Goal: Task Accomplishment & Management: Use online tool/utility

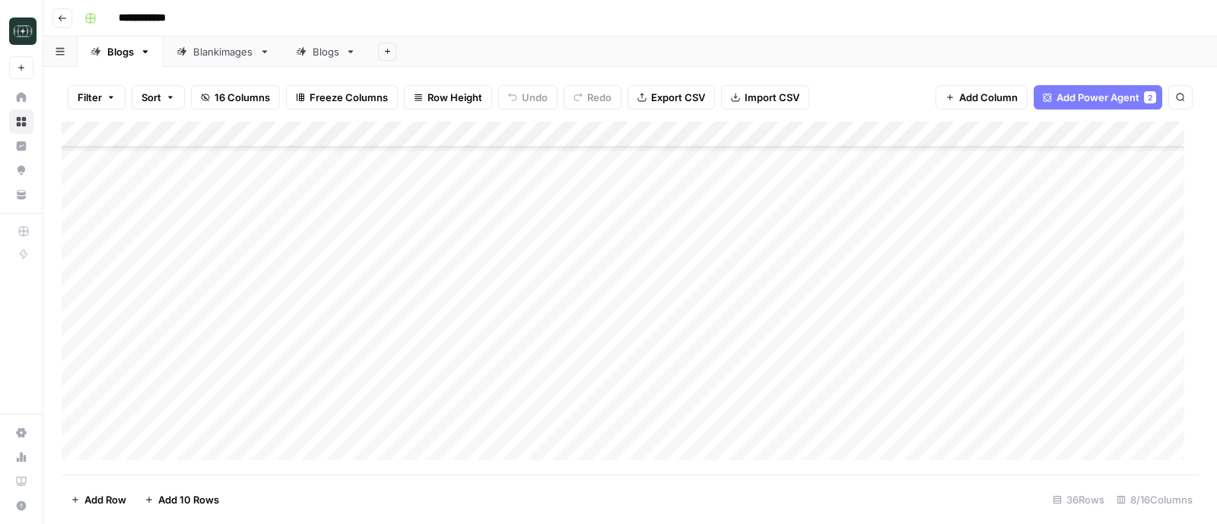
click at [225, 50] on div "Blankimages" at bounding box center [223, 51] width 60 height 15
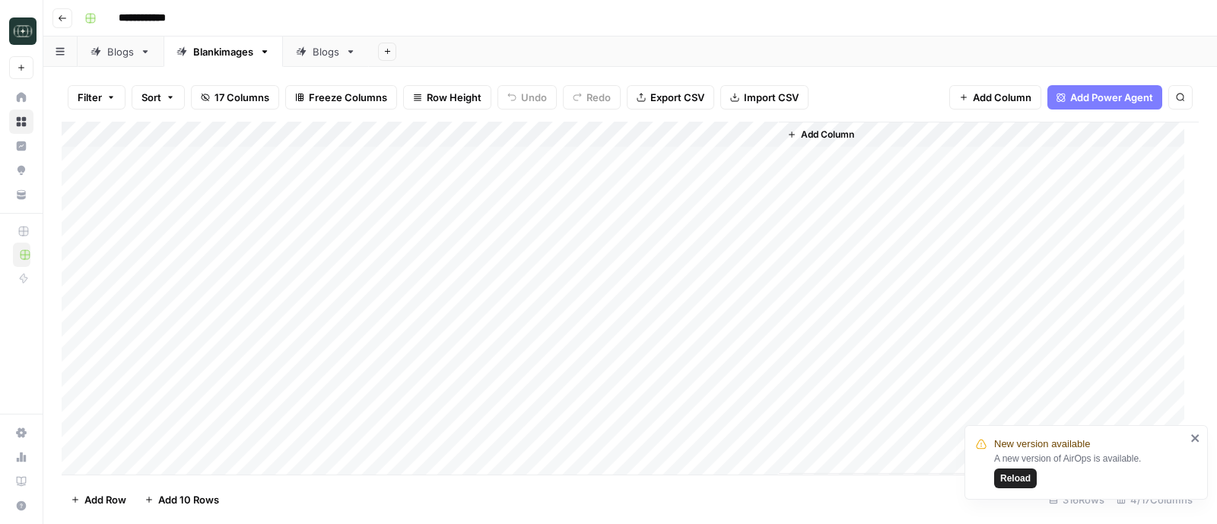
click at [1014, 478] on span "Reload" at bounding box center [1015, 478] width 30 height 14
type input "**********"
click at [212, 51] on div "Blankimages" at bounding box center [223, 51] width 60 height 15
click at [167, 341] on div "Add Column" at bounding box center [630, 298] width 1137 height 353
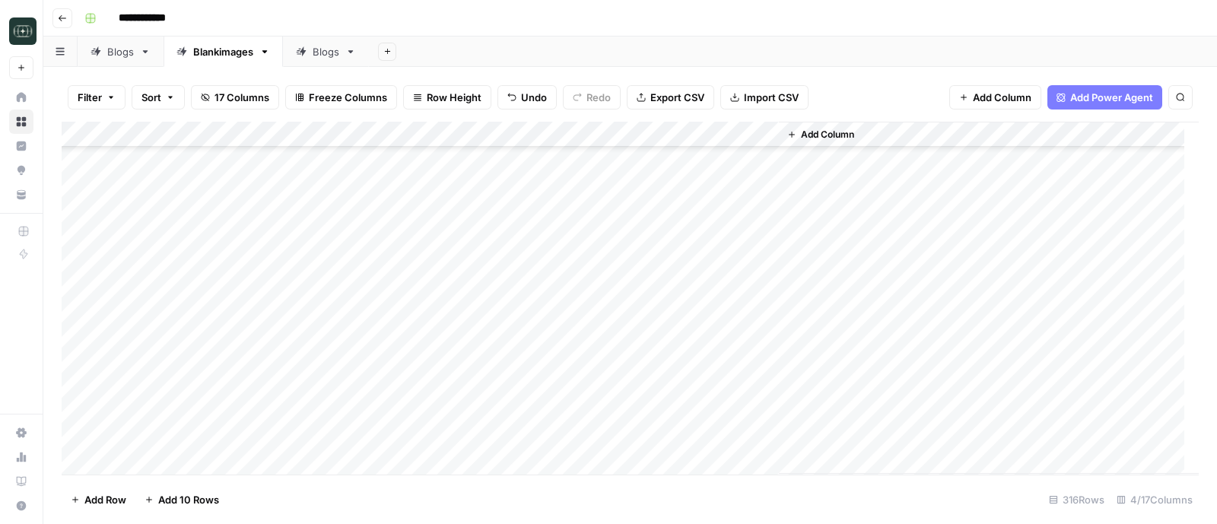
click at [909, 347] on div "Add Column" at bounding box center [989, 298] width 420 height 352
click at [259, 339] on div "Add Column" at bounding box center [630, 298] width 1137 height 353
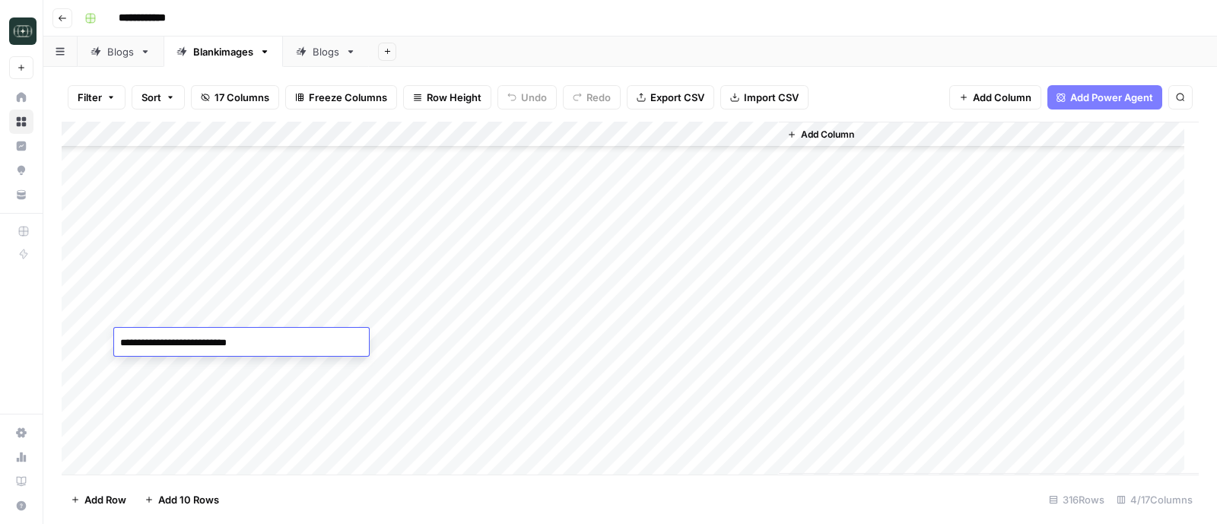
click at [243, 344] on textarea "**********" at bounding box center [241, 342] width 255 height 21
click at [238, 434] on div "Add Column" at bounding box center [630, 298] width 1137 height 353
click at [437, 306] on div "Add Column" at bounding box center [630, 298] width 1137 height 353
click at [518, 304] on div "Add Column" at bounding box center [630, 298] width 1137 height 353
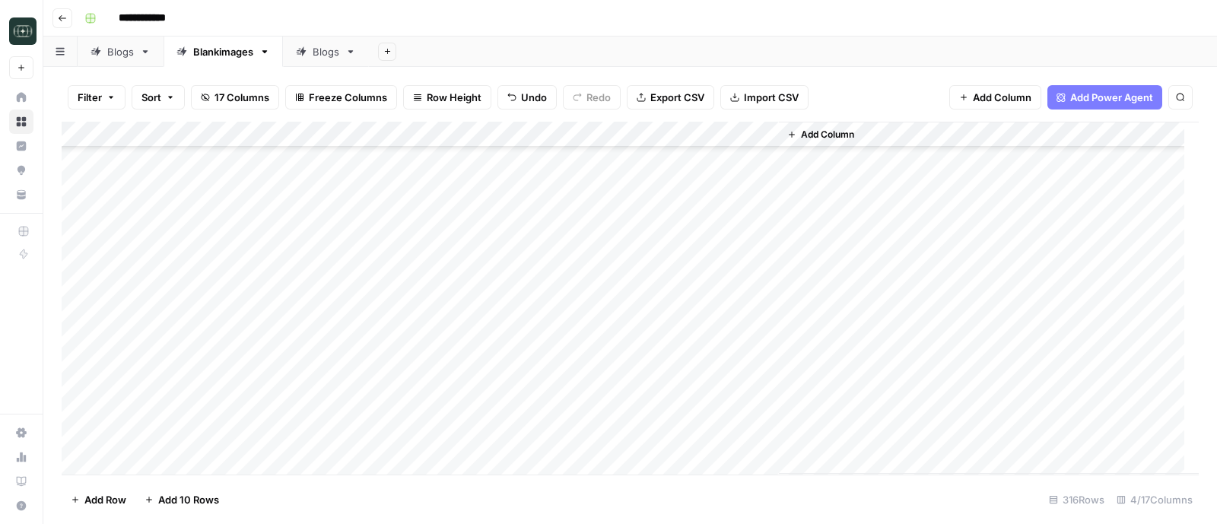
click at [403, 338] on div "Add Column" at bounding box center [630, 298] width 1137 height 353
click at [574, 331] on div "Add Column" at bounding box center [630, 298] width 1137 height 353
click at [423, 355] on div "Add Column" at bounding box center [630, 298] width 1137 height 353
click at [563, 356] on div "Add Column" at bounding box center [630, 298] width 1137 height 353
click at [426, 382] on div "Add Column" at bounding box center [630, 298] width 1137 height 353
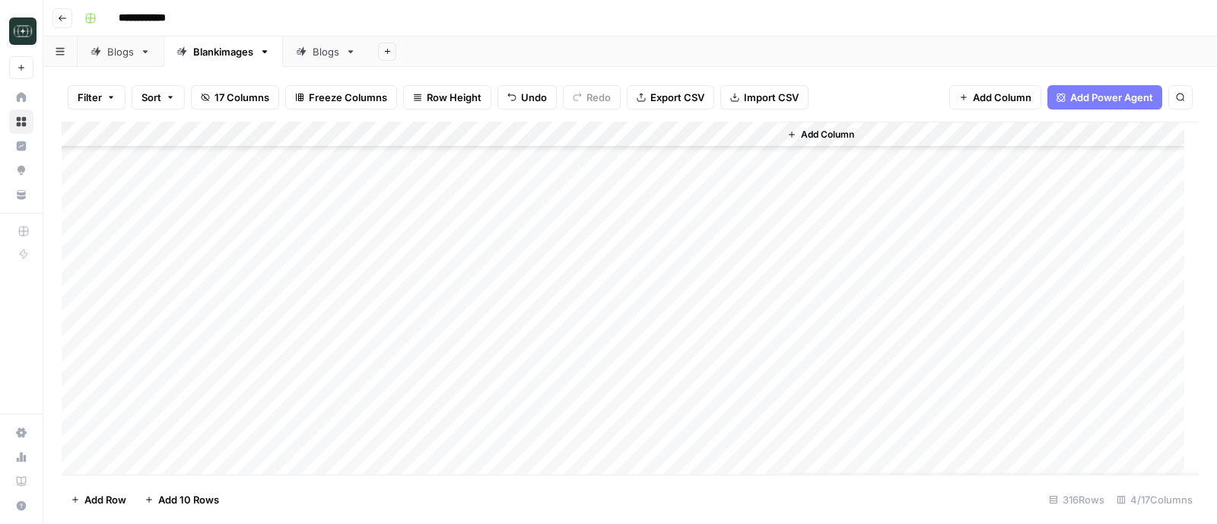
click at [179, 462] on div "Add Column" at bounding box center [630, 298] width 1137 height 353
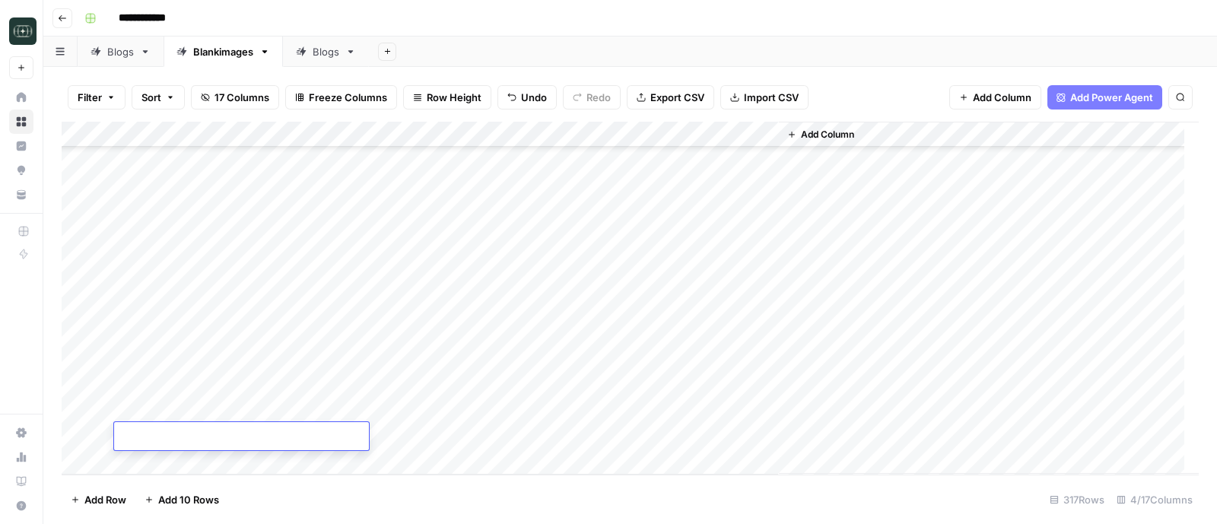
click at [179, 462] on div "Add Column" at bounding box center [630, 298] width 1137 height 353
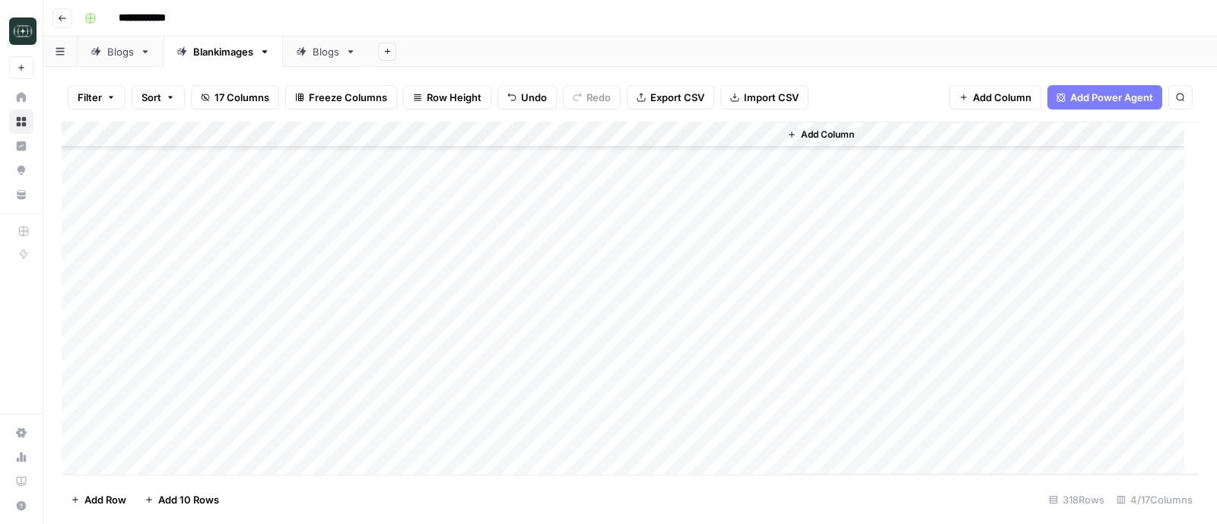
scroll to position [7917, 0]
click at [179, 462] on div "Add Column" at bounding box center [630, 298] width 1137 height 353
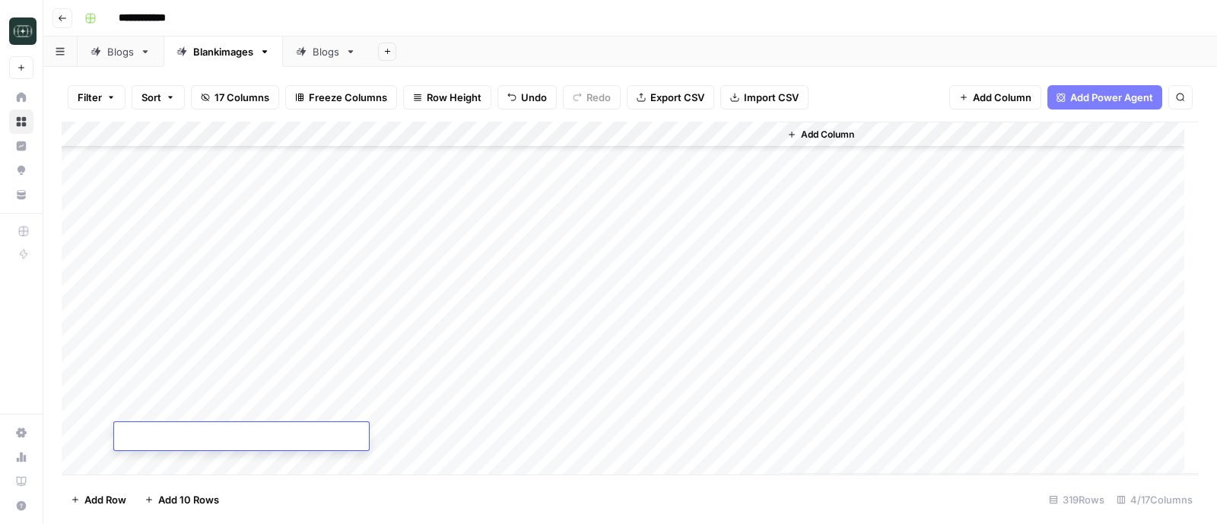
scroll to position [7943, 0]
click at [160, 462] on div "Add Column" at bounding box center [630, 298] width 1137 height 353
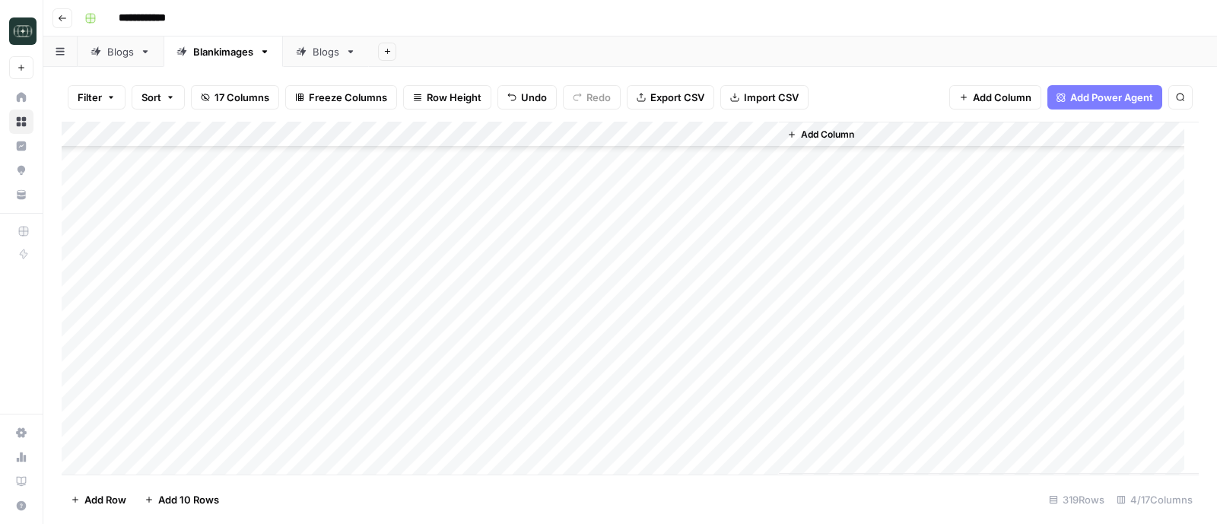
click at [160, 462] on div "Add Column" at bounding box center [630, 298] width 1137 height 353
click at [566, 277] on div "Add Column" at bounding box center [630, 298] width 1137 height 353
click at [420, 309] on div "Add Column" at bounding box center [630, 298] width 1137 height 353
click at [414, 344] on div "Add Column" at bounding box center [630, 298] width 1137 height 353
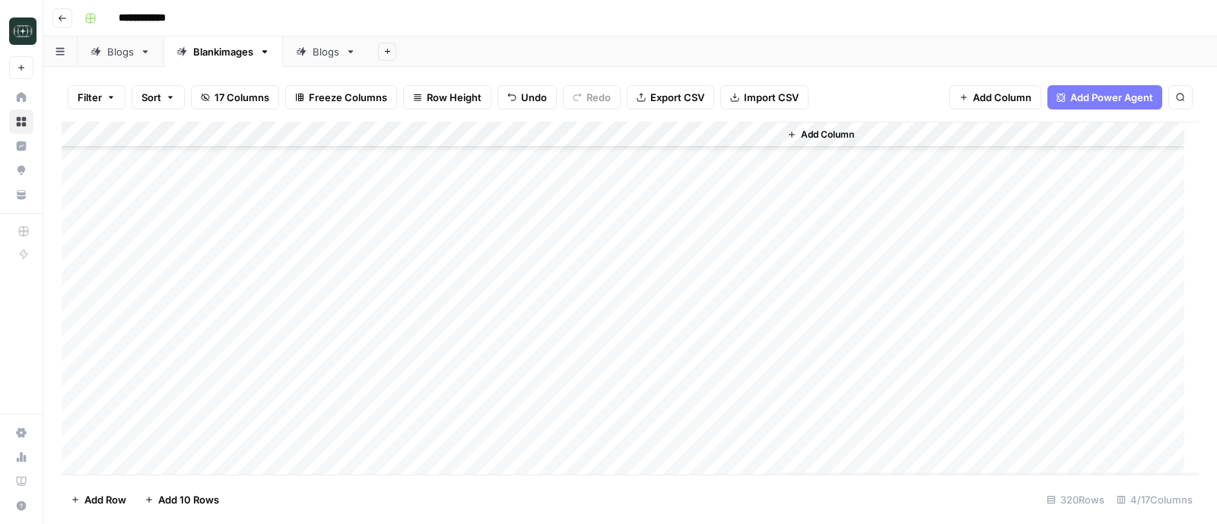
click at [567, 309] on div "Add Column" at bounding box center [630, 298] width 1137 height 353
click at [453, 334] on div "Add Column" at bounding box center [630, 298] width 1137 height 353
click at [571, 328] on div "Add Column" at bounding box center [630, 298] width 1137 height 353
click at [437, 356] on div "Add Column" at bounding box center [630, 298] width 1137 height 353
click at [527, 359] on div "Add Column" at bounding box center [630, 298] width 1137 height 353
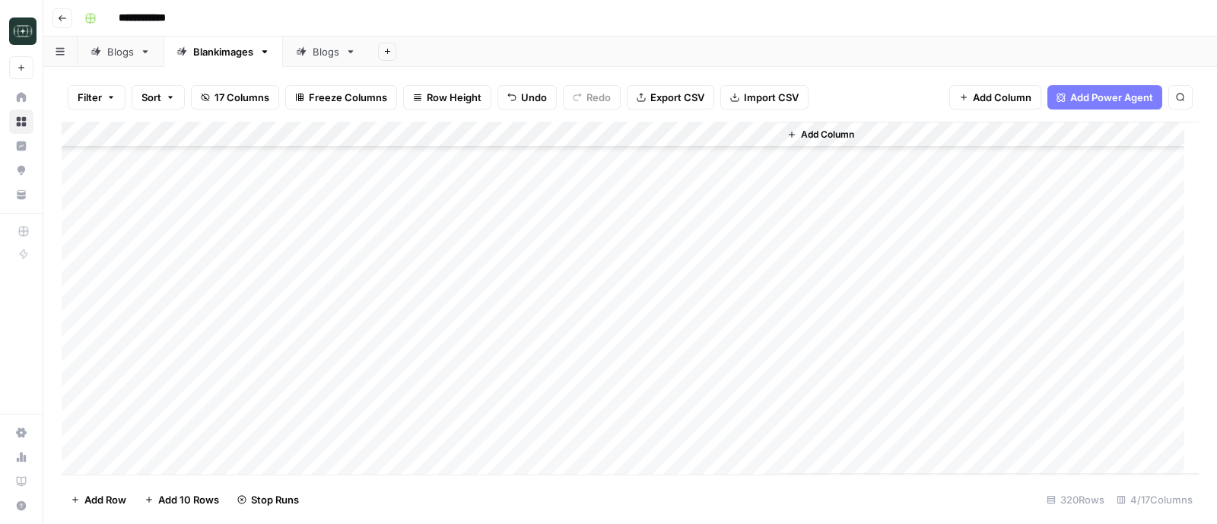
click at [413, 394] on div "Add Column" at bounding box center [630, 298] width 1137 height 353
click at [403, 416] on div "Add Column" at bounding box center [630, 298] width 1137 height 353
click at [570, 381] on div "Add Column" at bounding box center [630, 298] width 1137 height 353
click at [571, 406] on div "Add Column" at bounding box center [630, 298] width 1137 height 353
click at [145, 462] on div "Add Column" at bounding box center [630, 298] width 1137 height 353
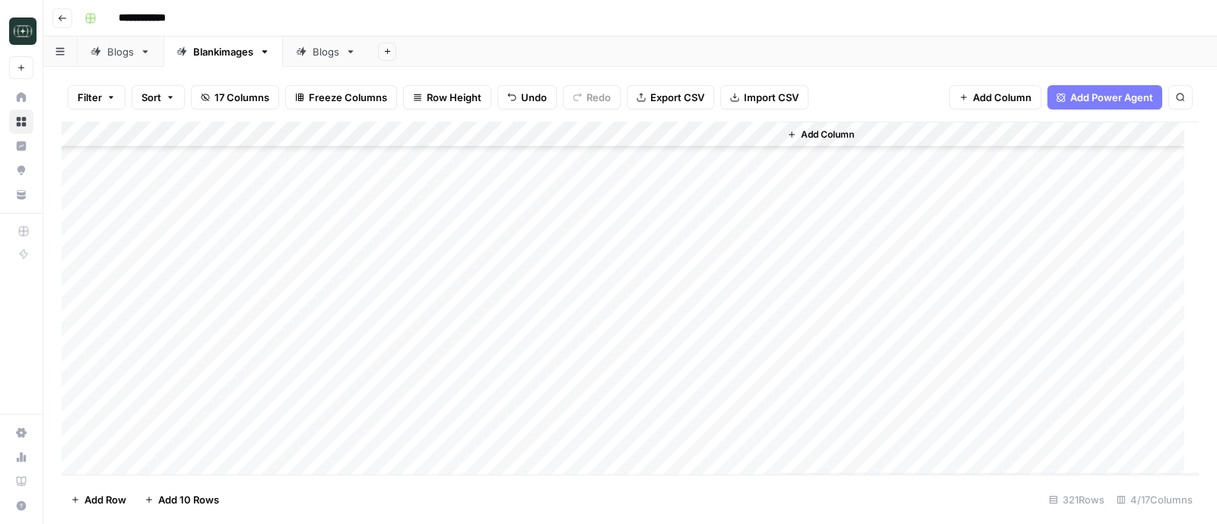
click at [145, 462] on div "Add Column" at bounding box center [630, 298] width 1137 height 353
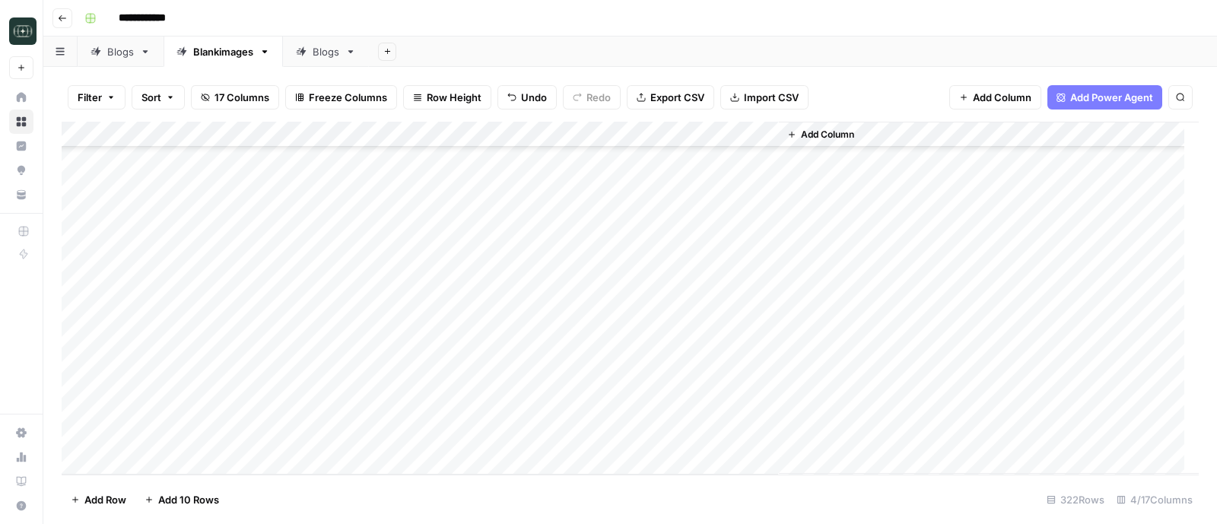
click at [145, 462] on div "Add Column" at bounding box center [630, 298] width 1137 height 353
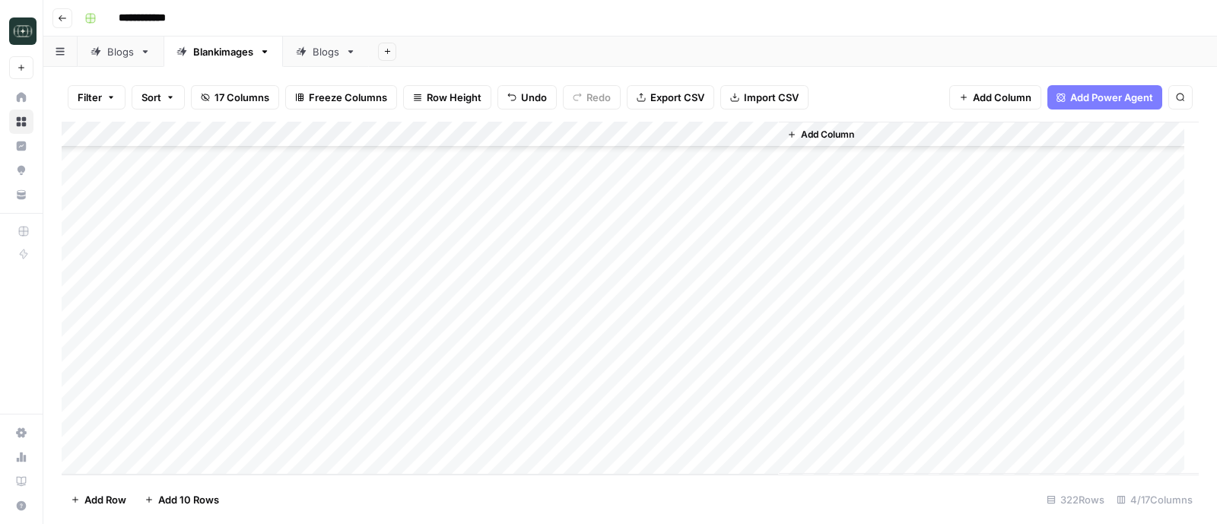
click at [147, 462] on div "Add Column" at bounding box center [630, 298] width 1137 height 353
click at [402, 366] on div "Add Column" at bounding box center [630, 298] width 1137 height 353
click at [411, 390] on div "Add Column" at bounding box center [630, 298] width 1137 height 353
click at [407, 413] on div "Add Column" at bounding box center [630, 298] width 1137 height 353
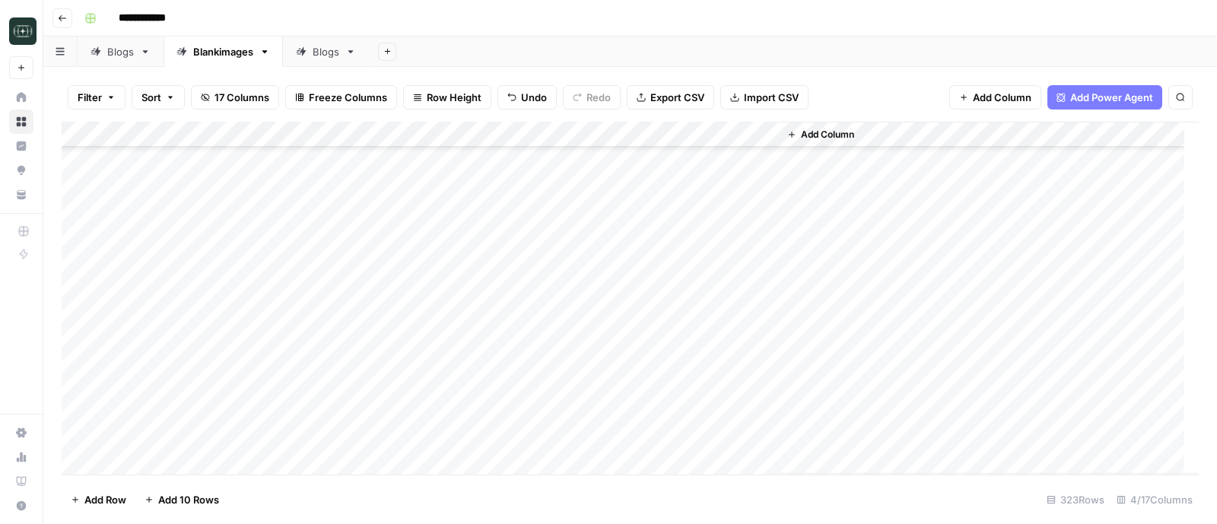
click at [293, 382] on div "Add Column" at bounding box center [630, 298] width 1137 height 353
click at [402, 438] on div "Add Column" at bounding box center [630, 298] width 1137 height 353
click at [300, 271] on div "Add Column" at bounding box center [630, 298] width 1137 height 353
click at [186, 464] on div "Add Column" at bounding box center [630, 298] width 1137 height 353
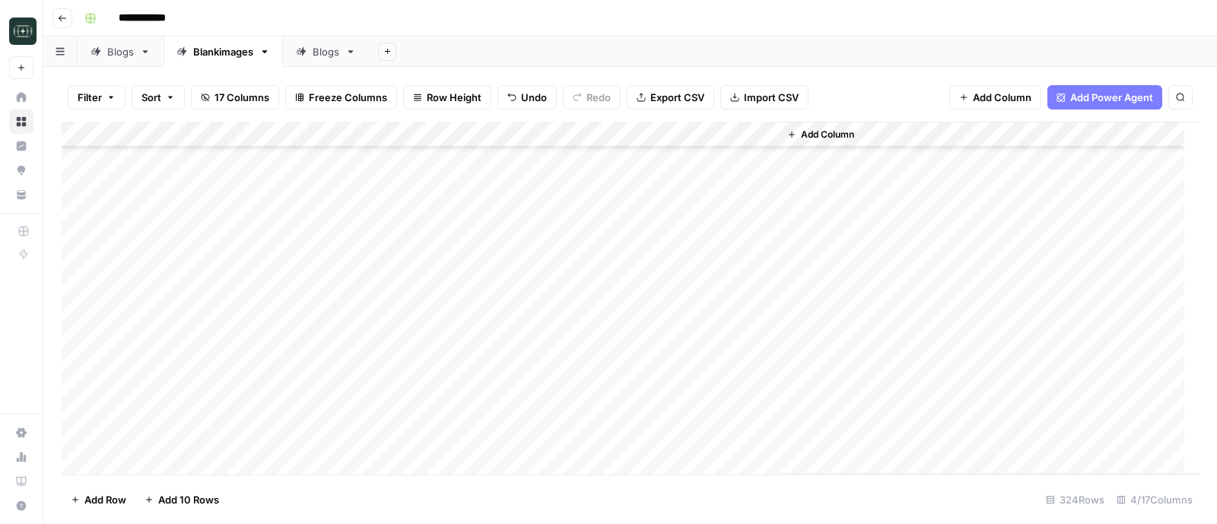
click at [426, 443] on div "Add Column" at bounding box center [630, 298] width 1137 height 353
click at [572, 331] on div "Add Column" at bounding box center [630, 298] width 1137 height 353
click at [573, 359] on div "Add Column" at bounding box center [630, 298] width 1137 height 353
click at [570, 382] on div "Add Column" at bounding box center [630, 298] width 1137 height 353
click at [572, 407] on div "Add Column" at bounding box center [630, 298] width 1137 height 353
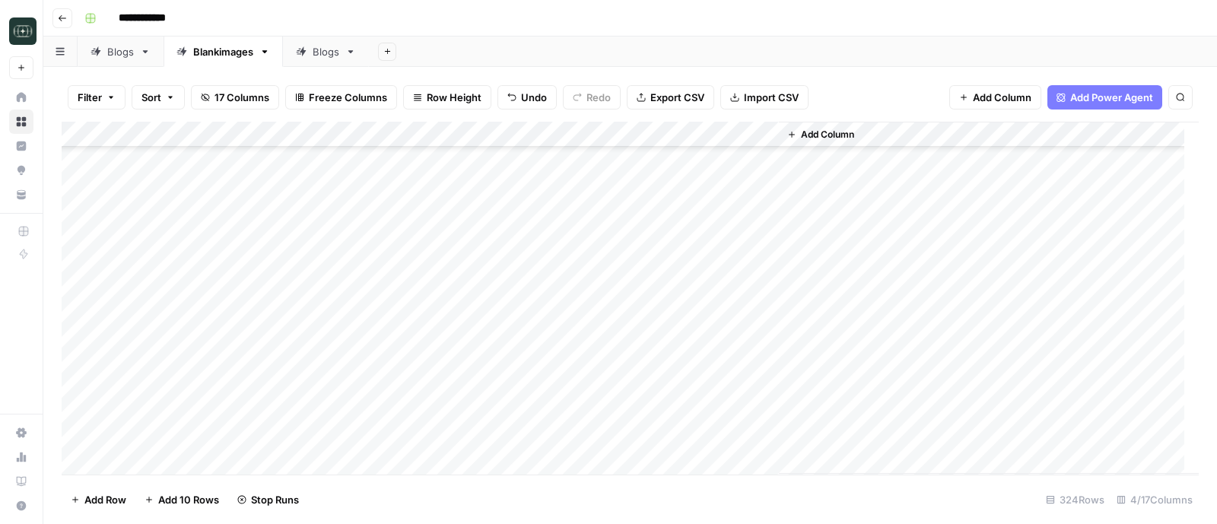
click at [571, 435] on div "Add Column" at bounding box center [630, 298] width 1137 height 353
click at [148, 464] on div "Add Column" at bounding box center [630, 298] width 1137 height 353
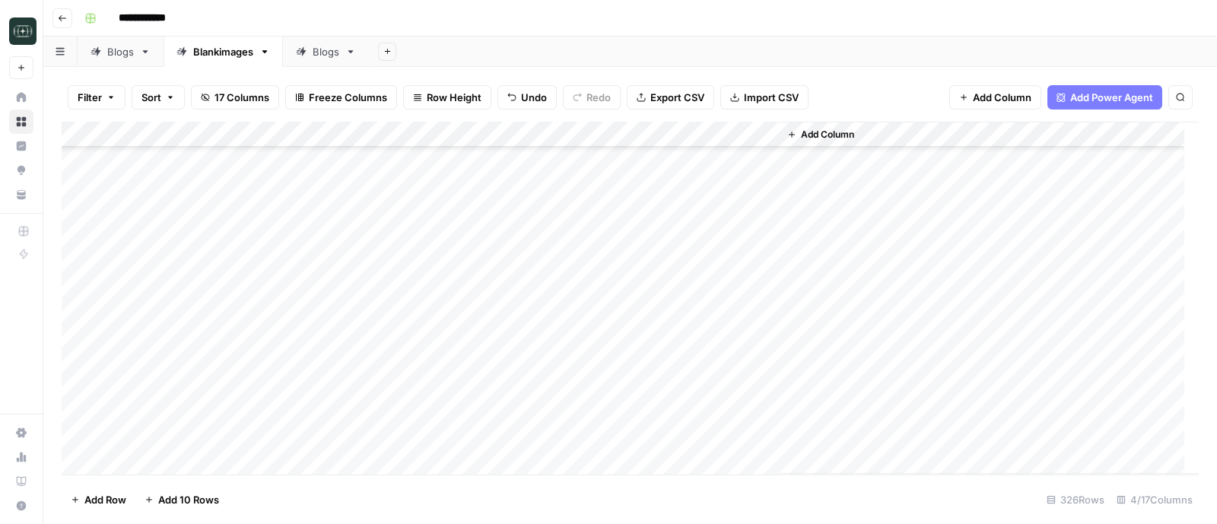
click at [148, 464] on div "Add Column" at bounding box center [630, 298] width 1137 height 353
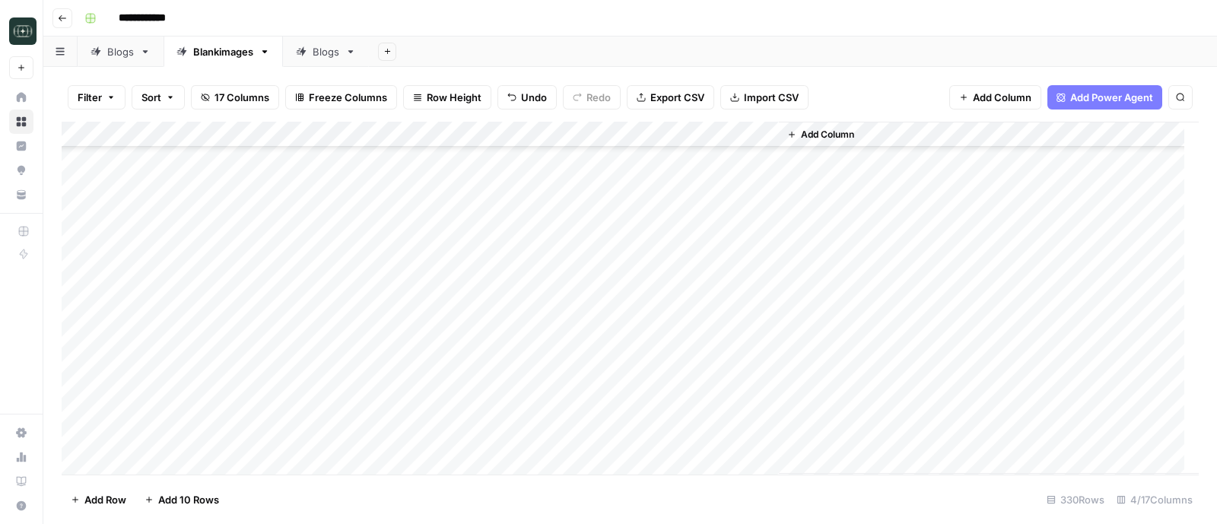
click at [148, 464] on div "Add Column" at bounding box center [630, 298] width 1137 height 353
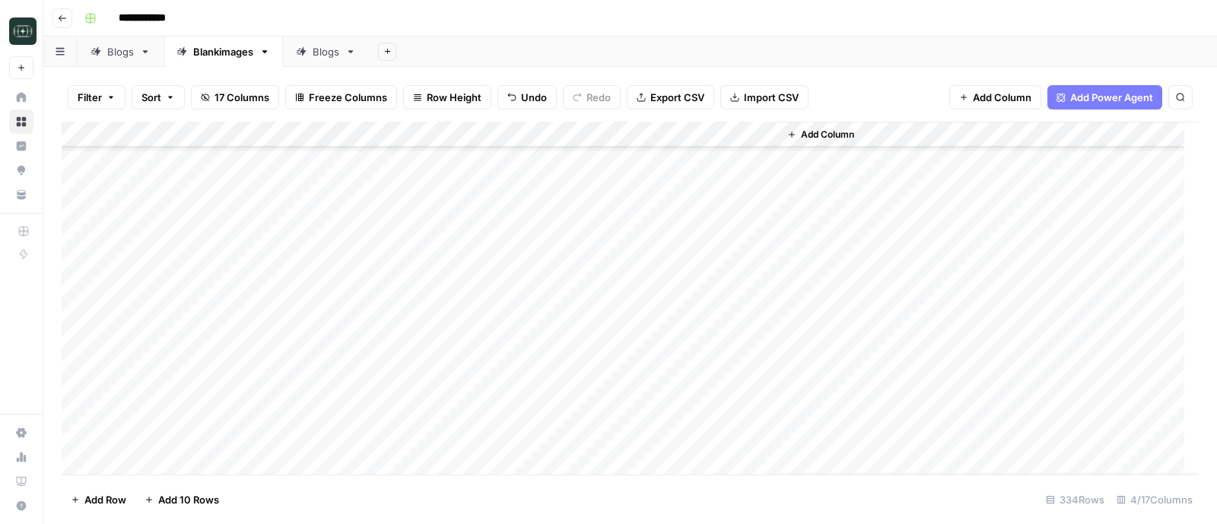
click at [148, 464] on div "Add Column" at bounding box center [630, 298] width 1137 height 353
click at [153, 458] on div "Add Column" at bounding box center [630, 298] width 1137 height 353
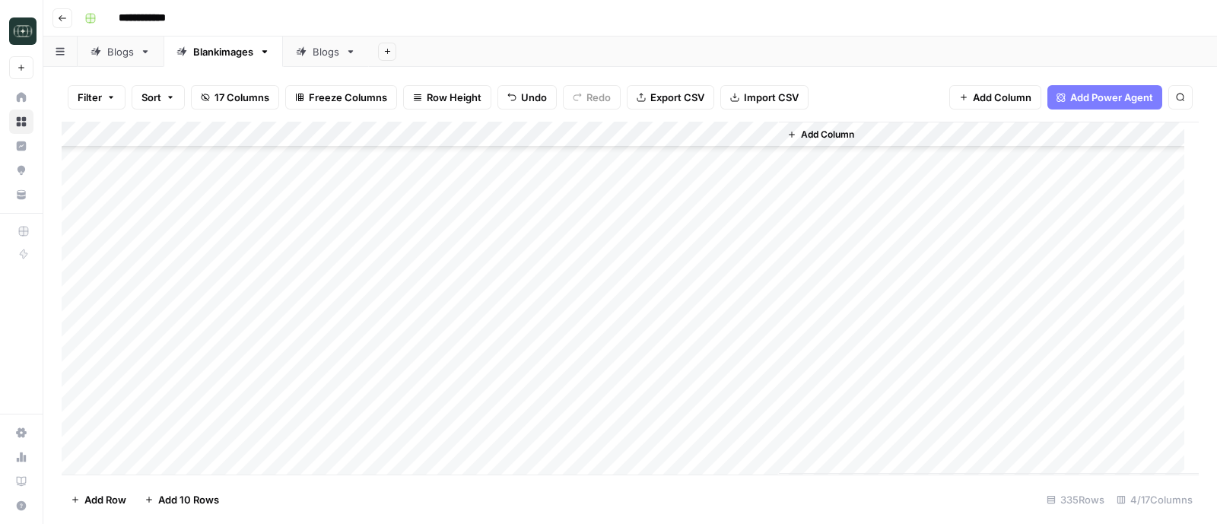
scroll to position [8383, 0]
click at [142, 459] on div "Add Column" at bounding box center [630, 298] width 1137 height 353
click at [405, 340] on div "Add Column" at bounding box center [630, 298] width 1137 height 353
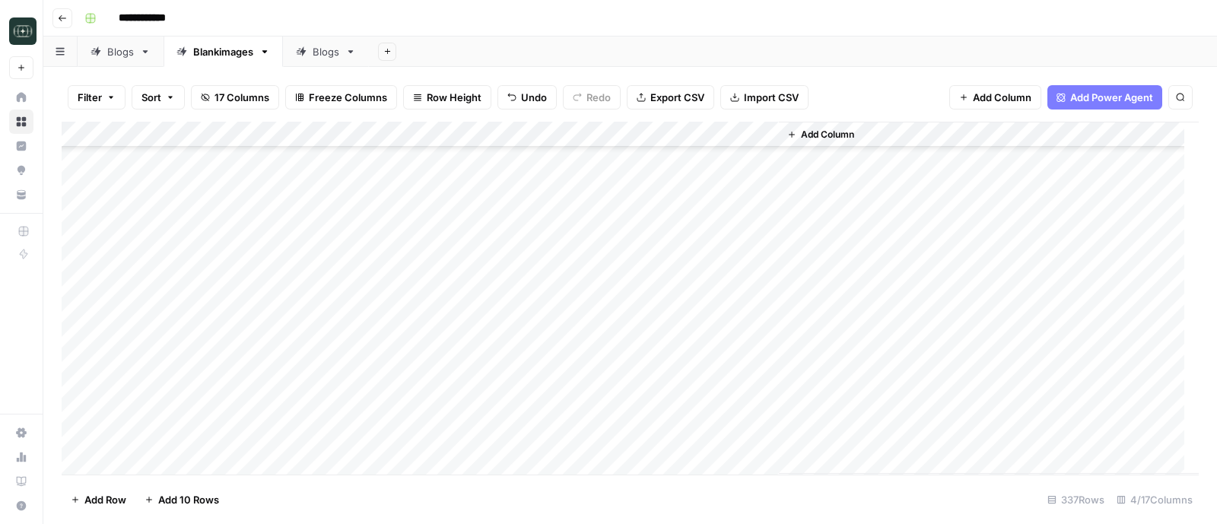
click at [395, 374] on div "Add Column" at bounding box center [630, 298] width 1137 height 353
click at [450, 390] on div "Add Column" at bounding box center [630, 298] width 1137 height 353
click at [424, 426] on div "Add Column" at bounding box center [630, 298] width 1137 height 353
click at [566, 345] on div "Add Column" at bounding box center [630, 298] width 1137 height 353
click at [568, 366] on div "Add Column" at bounding box center [630, 298] width 1137 height 353
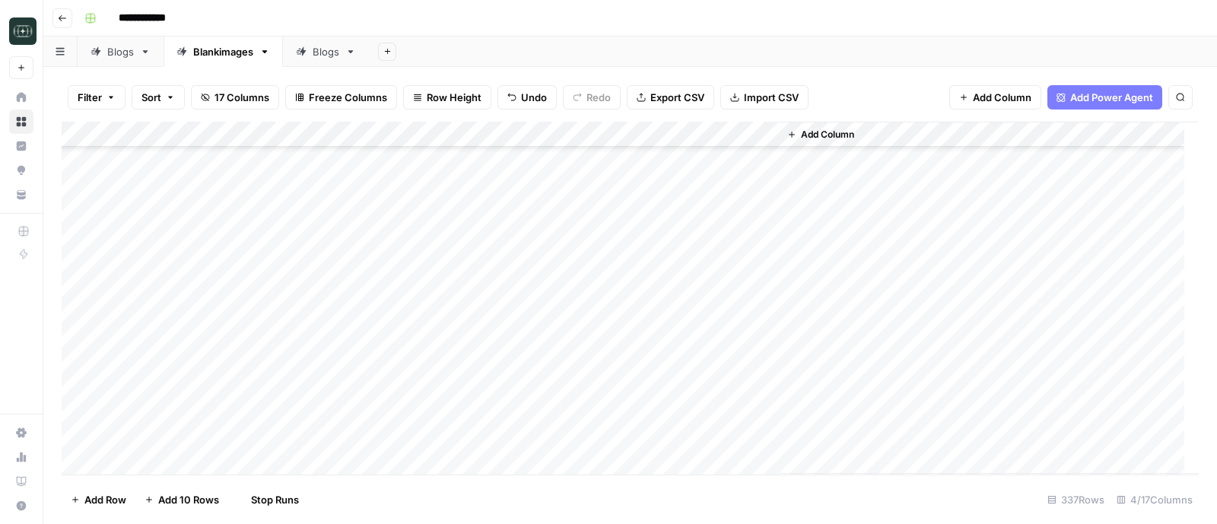
click at [564, 392] on div "Add Column" at bounding box center [630, 298] width 1137 height 353
click at [565, 420] on div "Add Column" at bounding box center [630, 298] width 1137 height 353
click at [405, 239] on div "Add Column" at bounding box center [630, 298] width 1137 height 353
click at [414, 266] on div "Add Column" at bounding box center [630, 298] width 1137 height 353
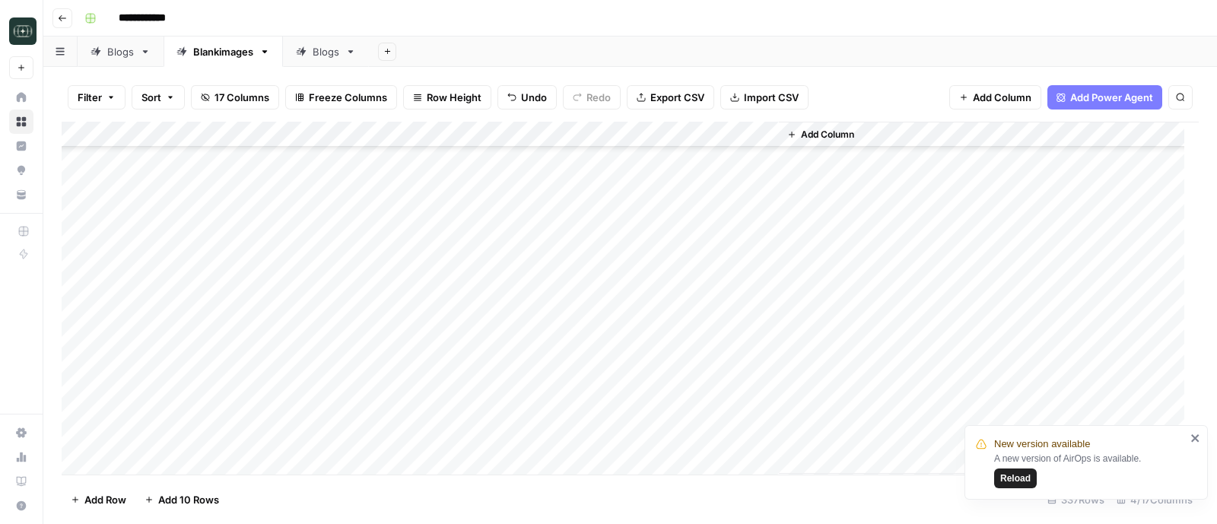
click at [440, 290] on div "Add Column" at bounding box center [630, 298] width 1137 height 353
drag, startPoint x: 424, startPoint y: 319, endPoint x: 441, endPoint y: 62, distance: 258.3
click at [424, 317] on div "Add Column" at bounding box center [630, 298] width 1137 height 353
click at [442, 318] on div "Add Column" at bounding box center [630, 298] width 1137 height 353
type textarea "**********"
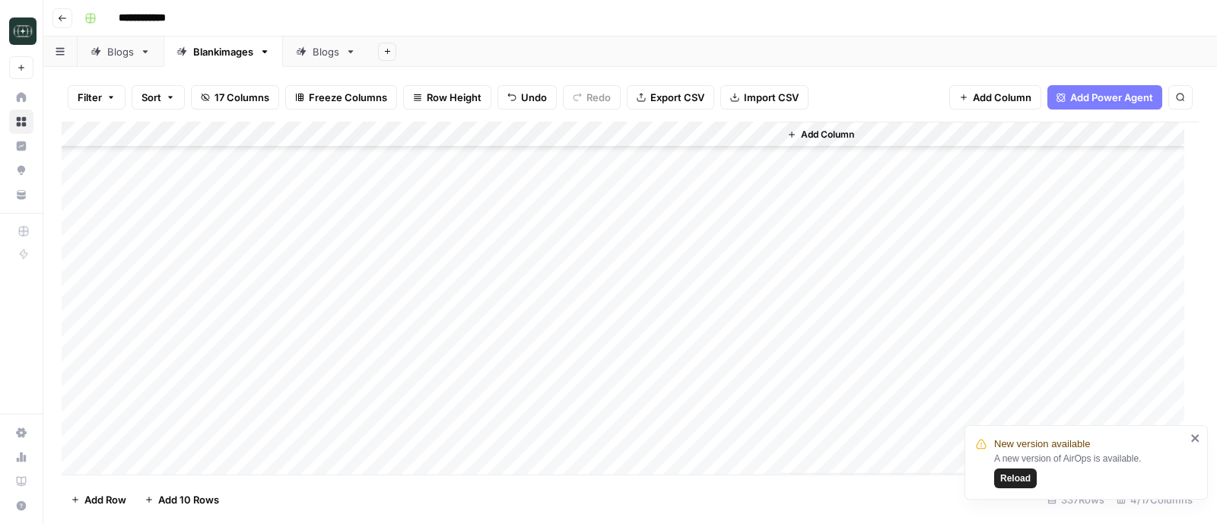
click at [445, 377] on div "Add Column" at bounding box center [630, 298] width 1137 height 353
click at [535, 240] on div "Add Column" at bounding box center [630, 298] width 1137 height 353
click at [539, 265] on div "Add Column" at bounding box center [630, 298] width 1137 height 353
click at [546, 287] on div "Add Column" at bounding box center [630, 298] width 1137 height 353
click at [555, 317] on div "Add Column" at bounding box center [630, 298] width 1137 height 353
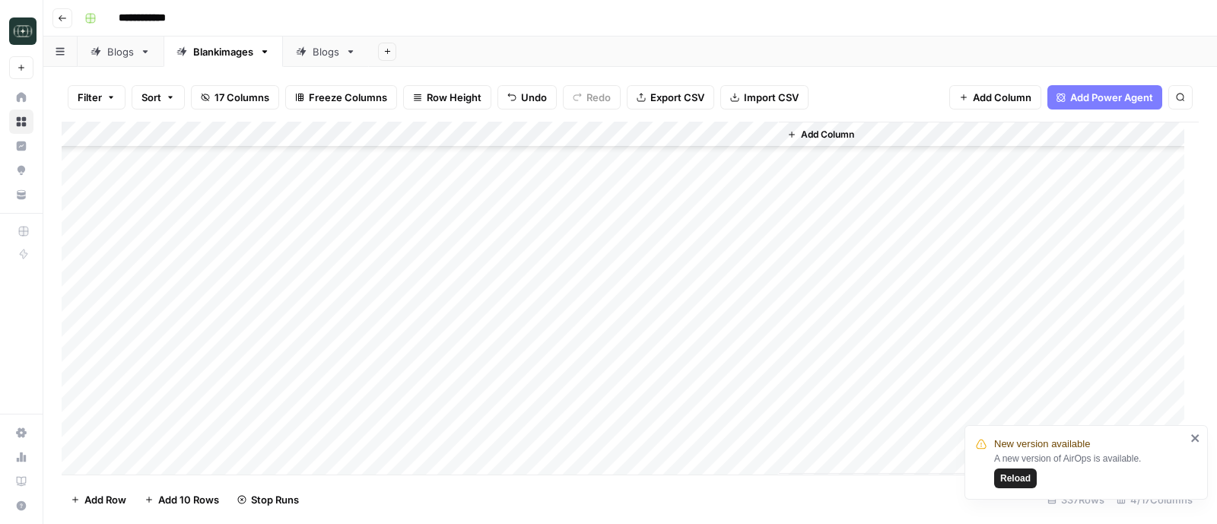
click at [567, 262] on div "Add Column" at bounding box center [630, 298] width 1137 height 353
click at [570, 283] on div "Add Column" at bounding box center [630, 298] width 1137 height 353
click at [431, 336] on div "Add Column" at bounding box center [630, 298] width 1137 height 353
click at [418, 366] on div "Add Column" at bounding box center [630, 298] width 1137 height 353
click at [401, 388] on div "Add Column" at bounding box center [630, 298] width 1137 height 353
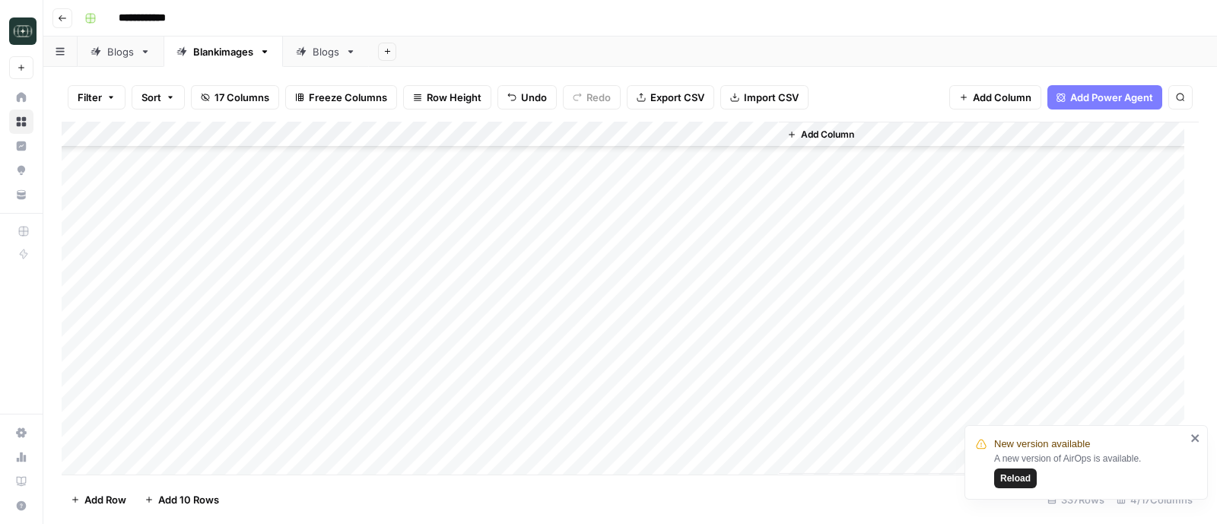
click at [392, 423] on div "Add Column" at bounding box center [630, 298] width 1137 height 353
click at [565, 342] on div "Add Column" at bounding box center [630, 298] width 1137 height 353
click at [568, 364] on div "Add Column" at bounding box center [630, 298] width 1137 height 353
click at [566, 390] on div "Add Column" at bounding box center [630, 298] width 1137 height 353
click at [566, 416] on div "Add Column" at bounding box center [630, 298] width 1137 height 353
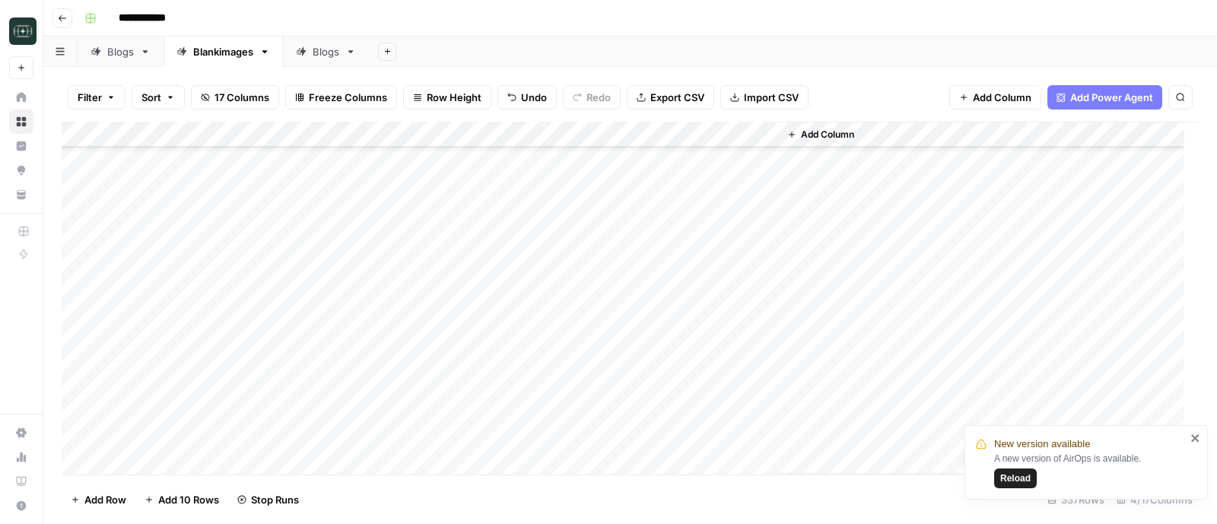
click at [573, 393] on div "Add Column" at bounding box center [630, 298] width 1137 height 353
click at [574, 418] on div "Add Column" at bounding box center [630, 298] width 1137 height 353
click at [1196, 440] on icon "close" at bounding box center [1195, 438] width 8 height 8
click at [158, 456] on div "Add Column" at bounding box center [630, 298] width 1137 height 353
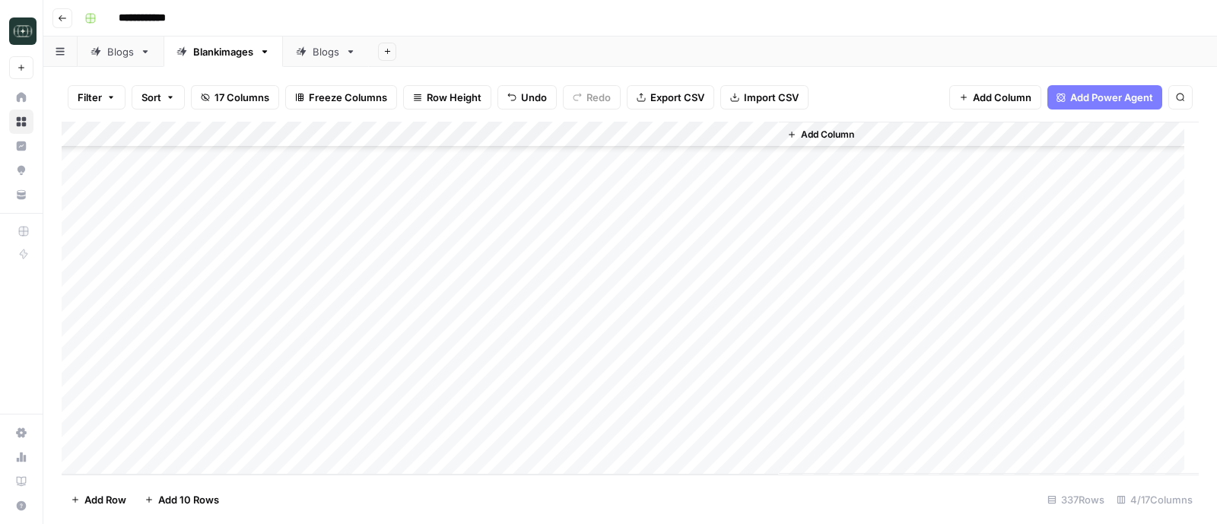
click at [158, 456] on div "Add Column" at bounding box center [630, 298] width 1137 height 353
click at [149, 458] on div "Add Column" at bounding box center [630, 298] width 1137 height 353
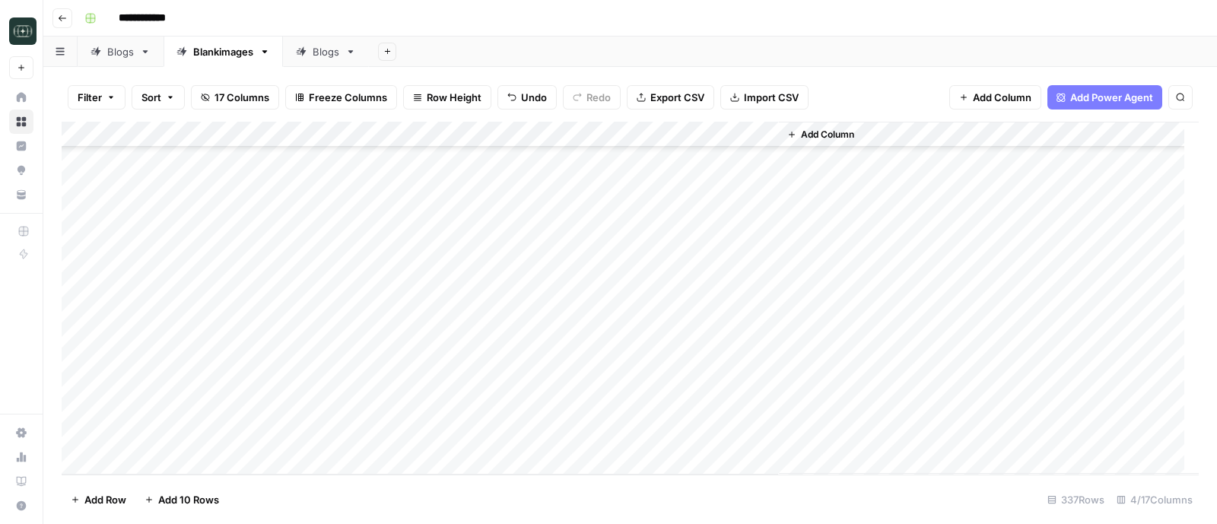
click at [146, 464] on div "Add Column" at bounding box center [630, 298] width 1137 height 353
click at [421, 407] on div "Add Column" at bounding box center [630, 298] width 1137 height 353
click at [433, 442] on div "Add Column" at bounding box center [630, 298] width 1137 height 353
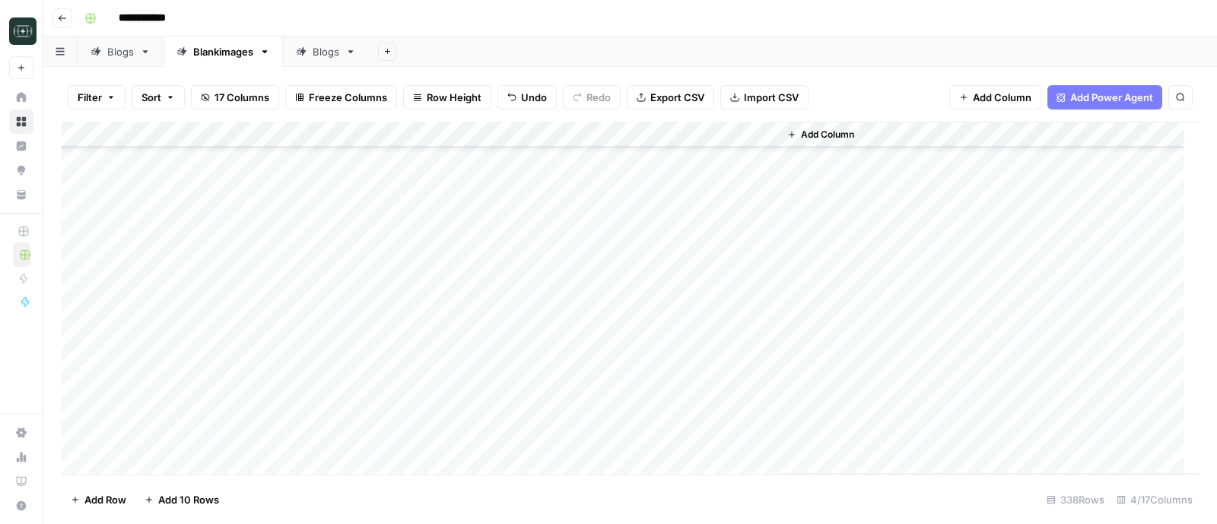
scroll to position [8435, 0]
click at [170, 462] on div "Add Column" at bounding box center [630, 298] width 1137 height 353
click at [156, 462] on div "Add Column" at bounding box center [630, 298] width 1137 height 353
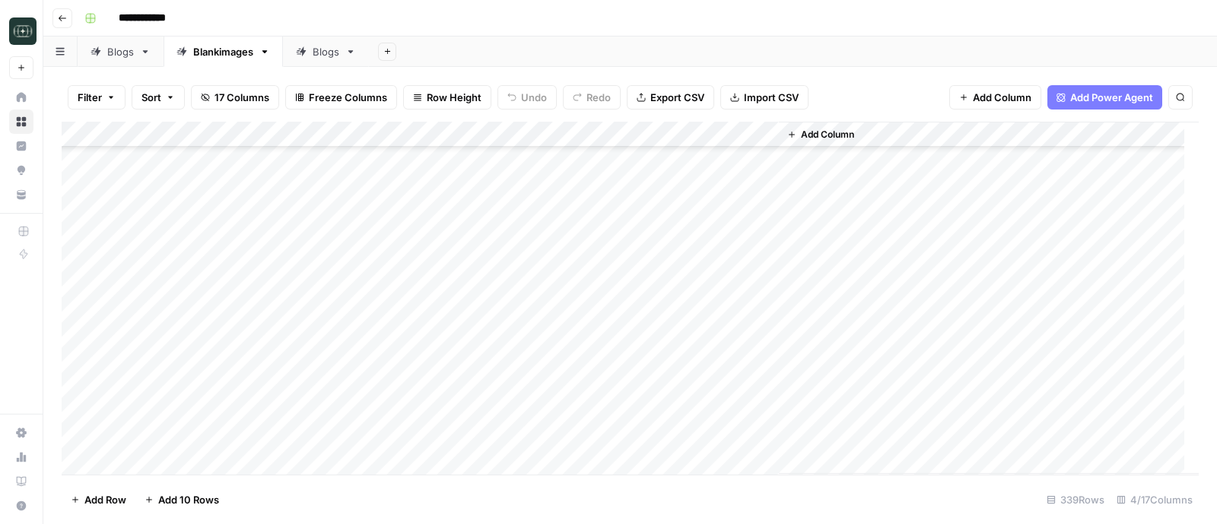
click at [421, 434] on div "Add Column" at bounding box center [630, 298] width 1137 height 353
click at [158, 465] on div "Add Column" at bounding box center [630, 298] width 1137 height 353
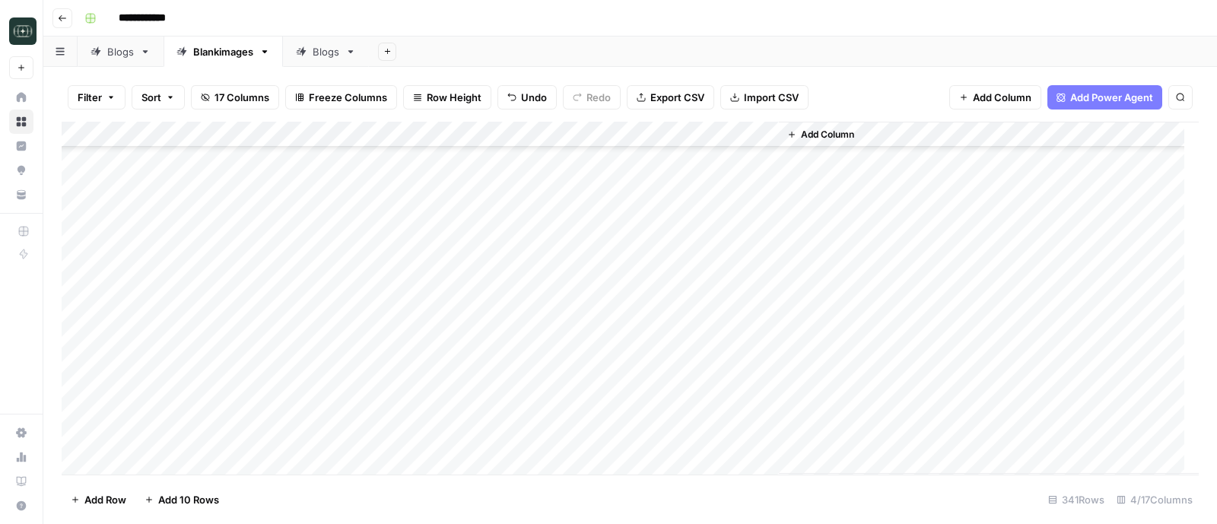
click at [158, 465] on div "Add Column" at bounding box center [630, 298] width 1137 height 353
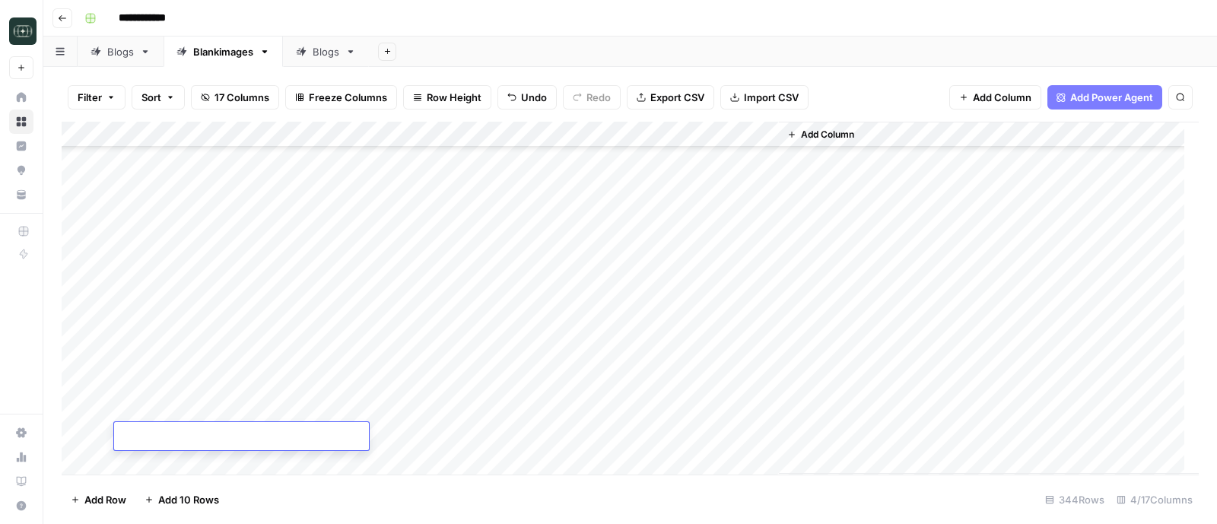
click at [158, 465] on div "Add Column" at bounding box center [630, 298] width 1137 height 353
click at [424, 284] on div "Add Column" at bounding box center [630, 298] width 1137 height 353
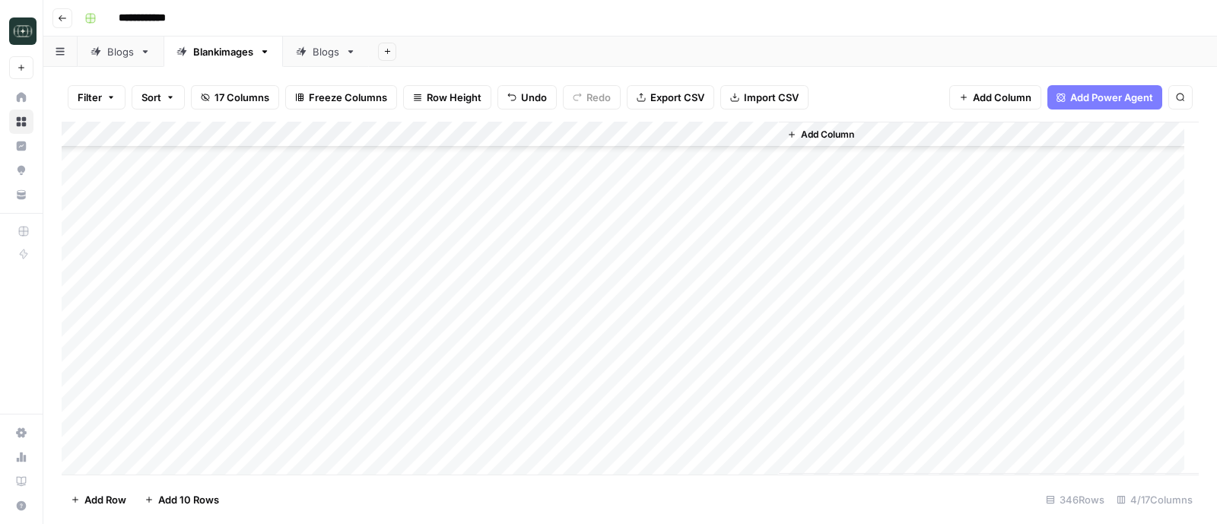
click at [554, 202] on div "Add Column" at bounding box center [630, 298] width 1137 height 353
click at [567, 227] on div "Add Column" at bounding box center [630, 298] width 1137 height 353
click at [570, 253] on div "Add Column" at bounding box center [630, 298] width 1137 height 353
click at [570, 277] on div "Add Column" at bounding box center [630, 298] width 1137 height 353
click at [572, 201] on div "Add Column" at bounding box center [630, 298] width 1137 height 353
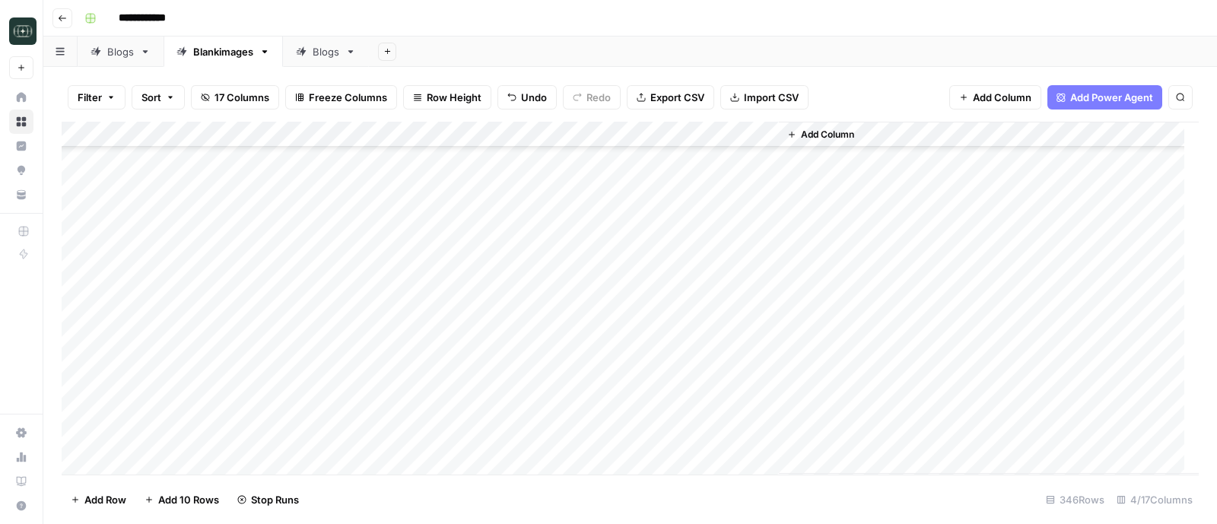
click at [571, 227] on div "Add Column" at bounding box center [630, 298] width 1137 height 353
click at [425, 309] on div "Add Column" at bounding box center [630, 298] width 1137 height 353
click at [450, 311] on div "Add Column" at bounding box center [630, 298] width 1137 height 353
click at [437, 336] on div "Add Column" at bounding box center [630, 298] width 1137 height 353
click at [427, 328] on div "Add Column" at bounding box center [630, 298] width 1137 height 353
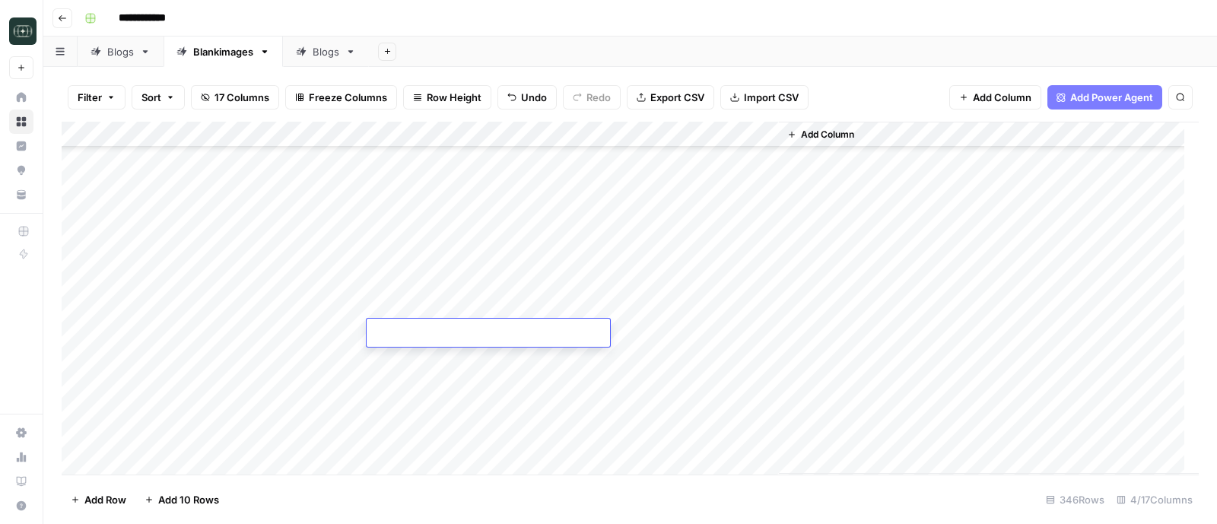
type textarea "**********"
click at [410, 363] on div "Add Column" at bounding box center [630, 298] width 1137 height 353
click at [443, 354] on div "Add Column" at bounding box center [630, 298] width 1137 height 353
type textarea "**********"
click at [399, 408] on div "Add Column" at bounding box center [630, 298] width 1137 height 353
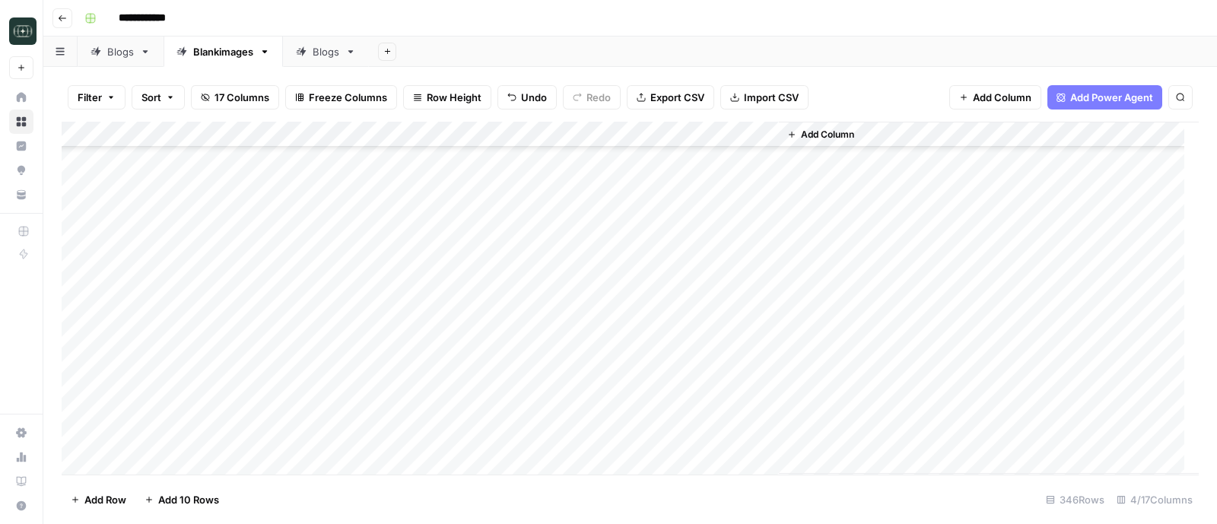
click at [426, 383] on div "Add Column" at bounding box center [630, 298] width 1137 height 353
click at [410, 414] on div "Add Column" at bounding box center [630, 298] width 1137 height 353
click at [471, 398] on div "Add Column" at bounding box center [630, 298] width 1137 height 353
type textarea "**********"
click at [422, 435] on div "Add Column" at bounding box center [630, 298] width 1137 height 353
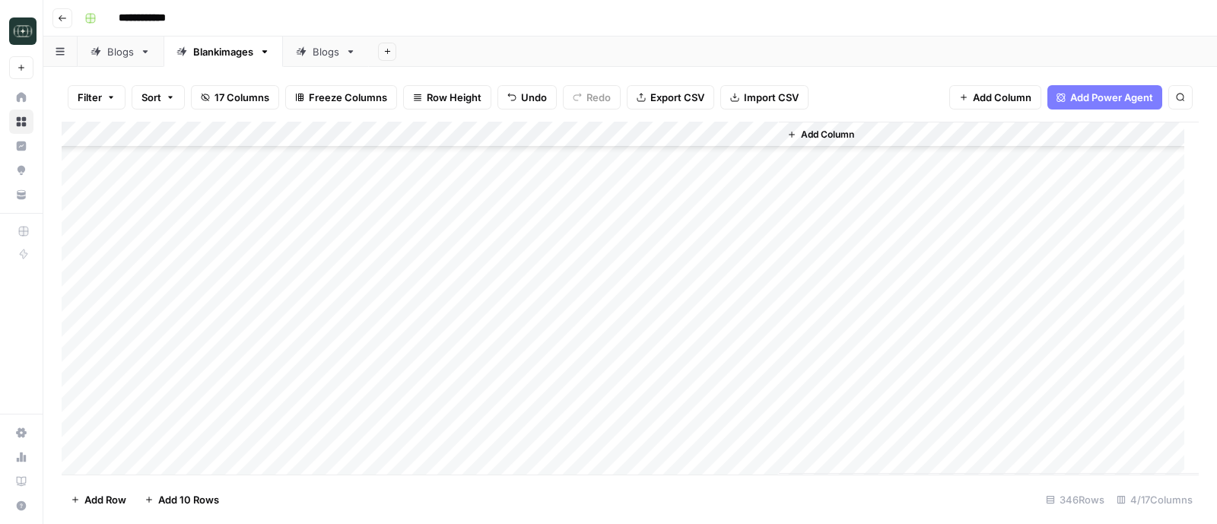
click at [414, 440] on div "Add Column" at bounding box center [630, 298] width 1137 height 353
type textarea "**********"
click at [688, 392] on div "Add Column" at bounding box center [630, 298] width 1137 height 353
click at [873, 379] on div "Add Column" at bounding box center [989, 298] width 420 height 352
click at [570, 306] on div "Add Column" at bounding box center [630, 298] width 1137 height 353
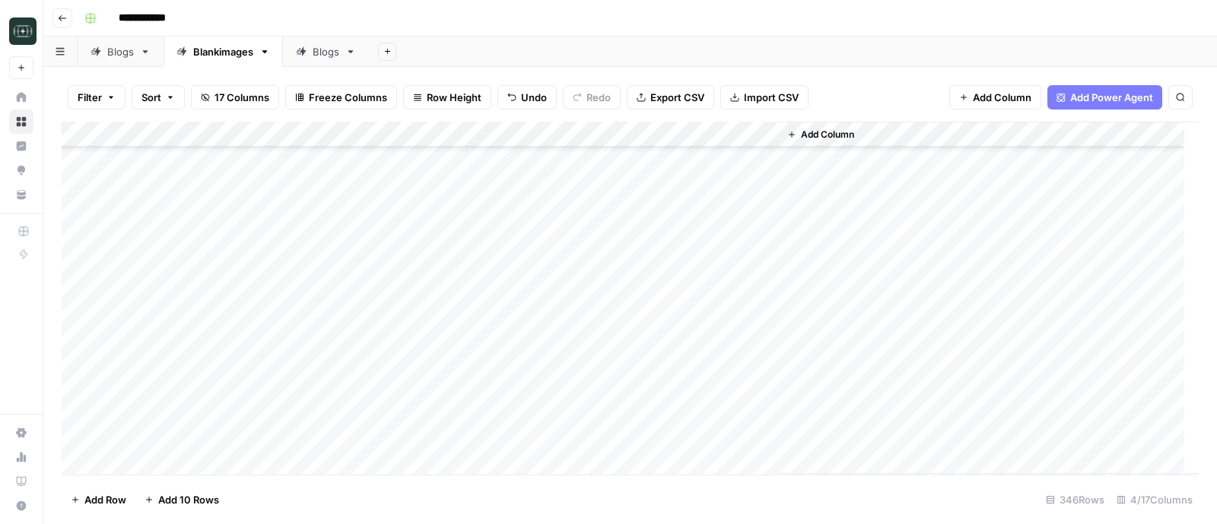
click at [572, 332] on div "Add Column" at bounding box center [630, 298] width 1137 height 353
click at [571, 356] on div "Add Column" at bounding box center [630, 298] width 1137 height 353
click at [569, 385] on div "Add Column" at bounding box center [630, 298] width 1137 height 353
click at [567, 407] on div "Add Column" at bounding box center [630, 298] width 1137 height 353
click at [569, 433] on div "Add Column" at bounding box center [630, 298] width 1137 height 353
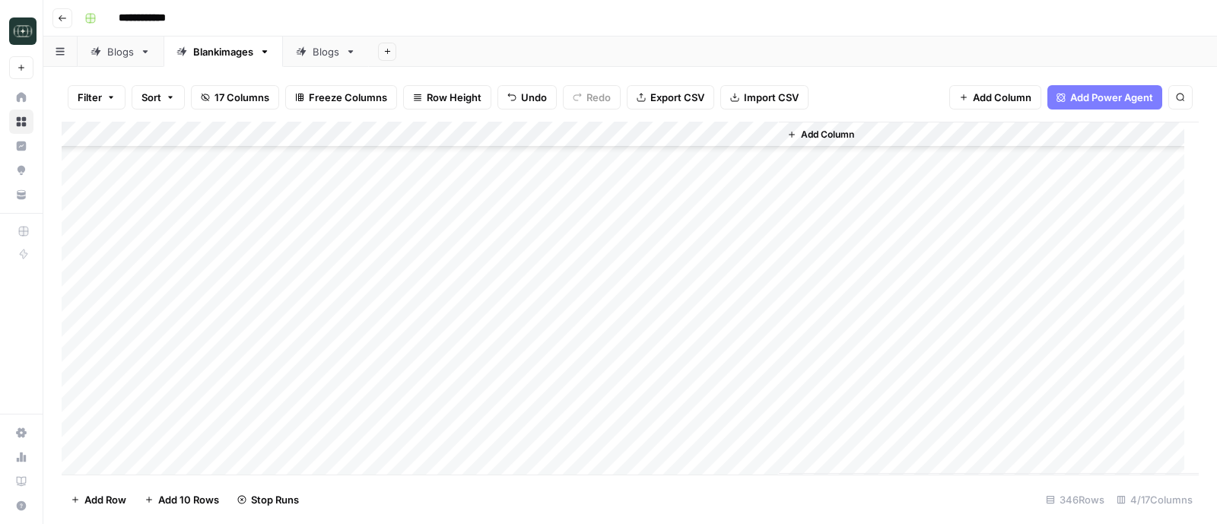
click at [566, 303] on div "Add Column" at bounding box center [630, 298] width 1137 height 353
click at [389, 460] on div "Add Column" at bounding box center [630, 298] width 1137 height 353
click at [391, 432] on div "Add Column" at bounding box center [630, 298] width 1137 height 353
click at [569, 382] on div "Add Column" at bounding box center [630, 298] width 1137 height 353
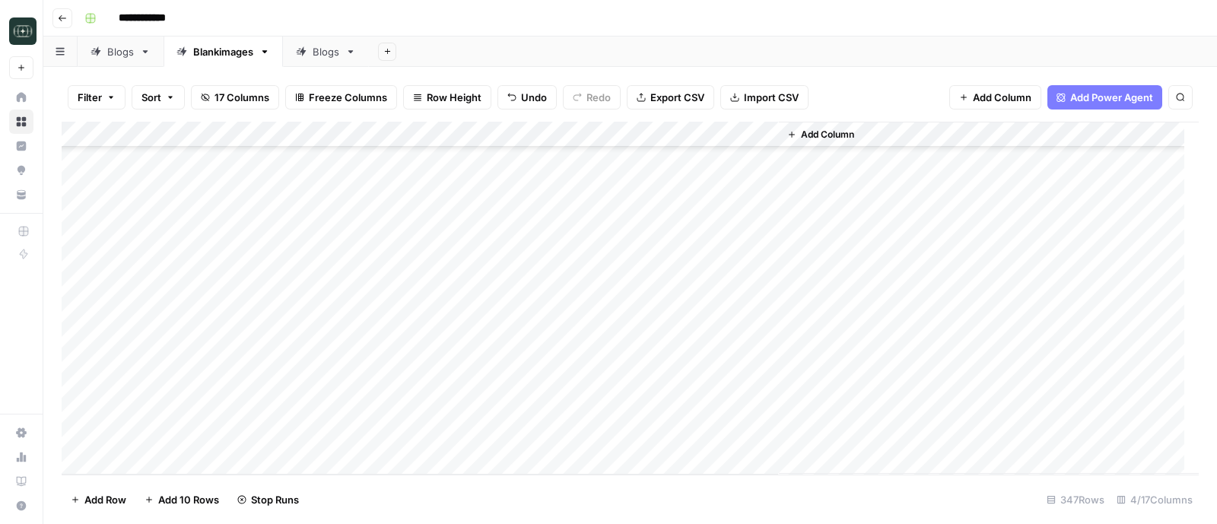
click at [569, 434] on div "Add Column" at bounding box center [630, 298] width 1137 height 353
click at [132, 462] on div "Add Column" at bounding box center [630, 298] width 1137 height 353
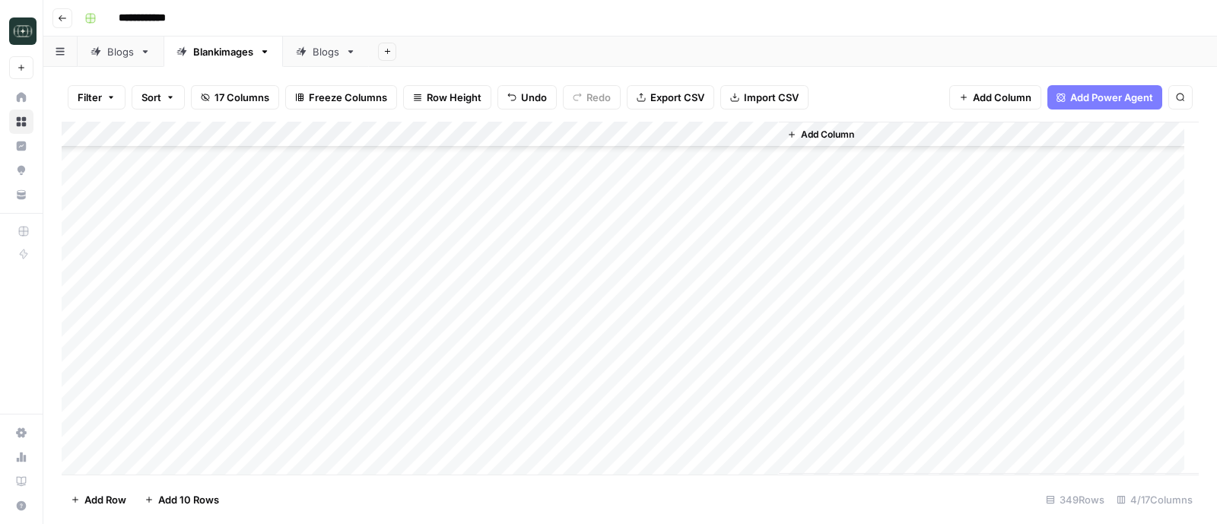
click at [132, 462] on div "Add Column" at bounding box center [630, 298] width 1137 height 353
click at [144, 462] on div "Add Column" at bounding box center [630, 298] width 1137 height 353
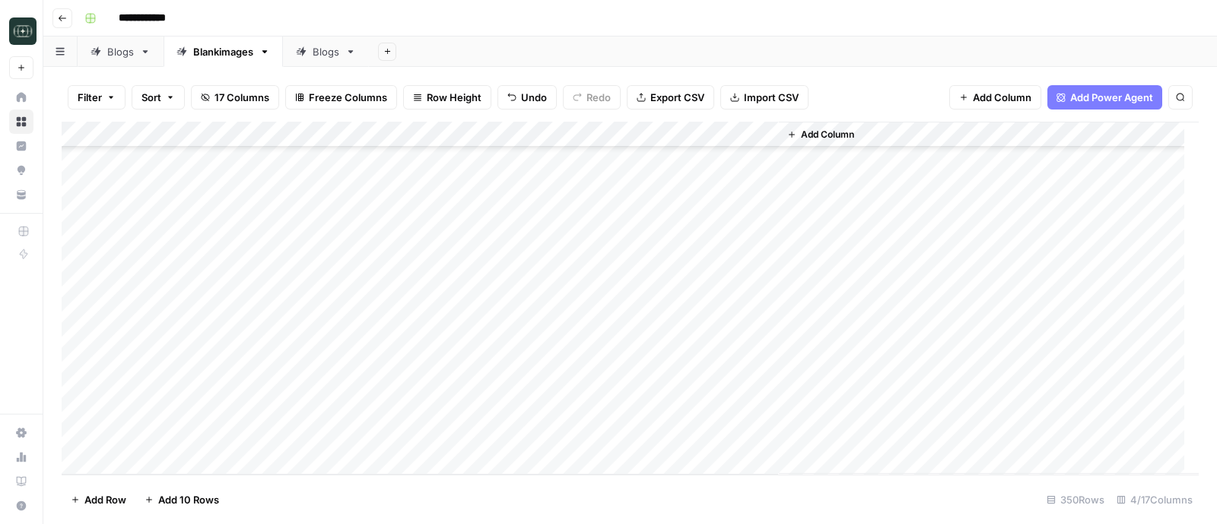
click at [144, 462] on div "Add Column" at bounding box center [630, 298] width 1137 height 353
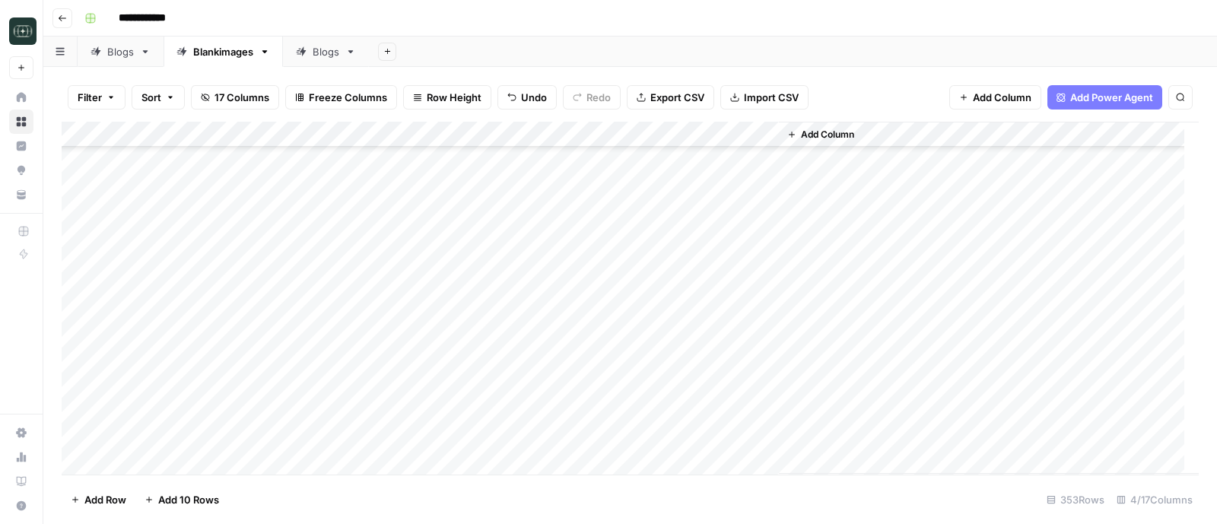
scroll to position [8848, 0]
click at [144, 462] on div "Add Column" at bounding box center [630, 298] width 1137 height 353
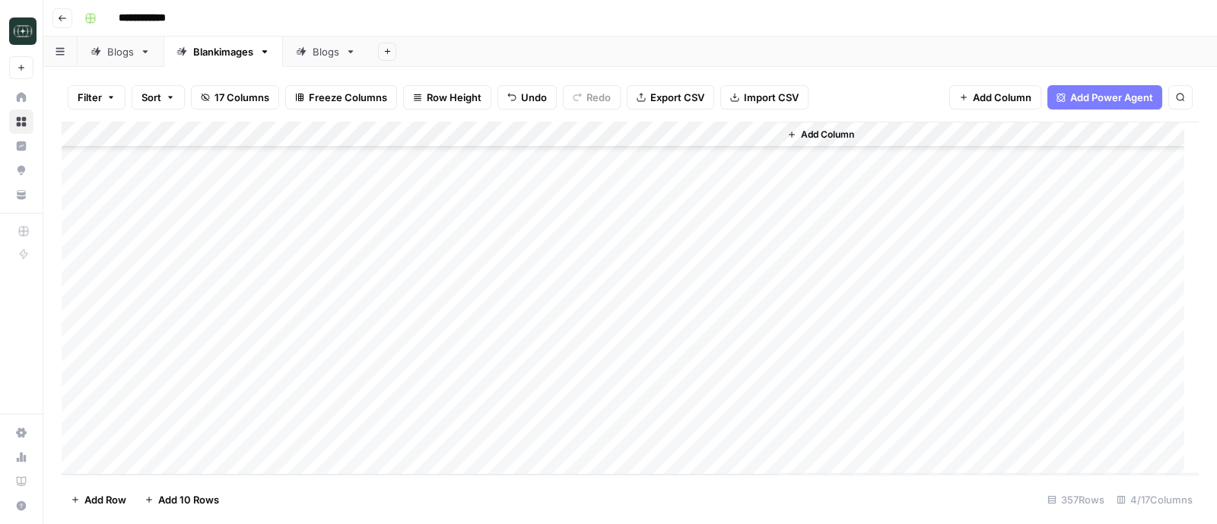
click at [144, 462] on div "Add Column" at bounding box center [630, 298] width 1137 height 353
click at [408, 337] on div "Add Column" at bounding box center [630, 298] width 1137 height 353
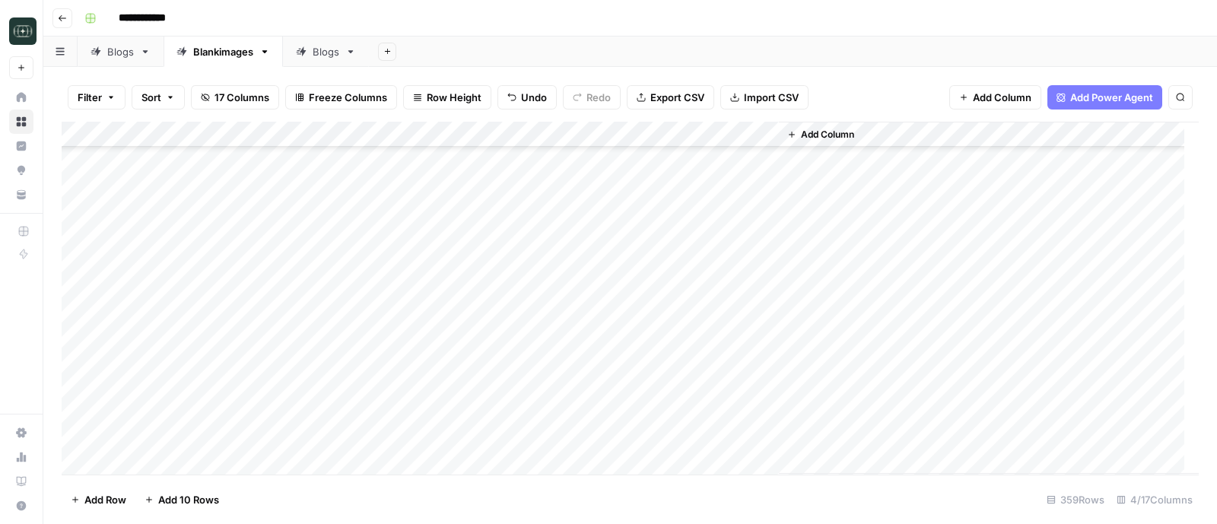
click at [573, 343] on div "Add Column" at bounding box center [630, 298] width 1137 height 353
